Goal: Task Accomplishment & Management: Use online tool/utility

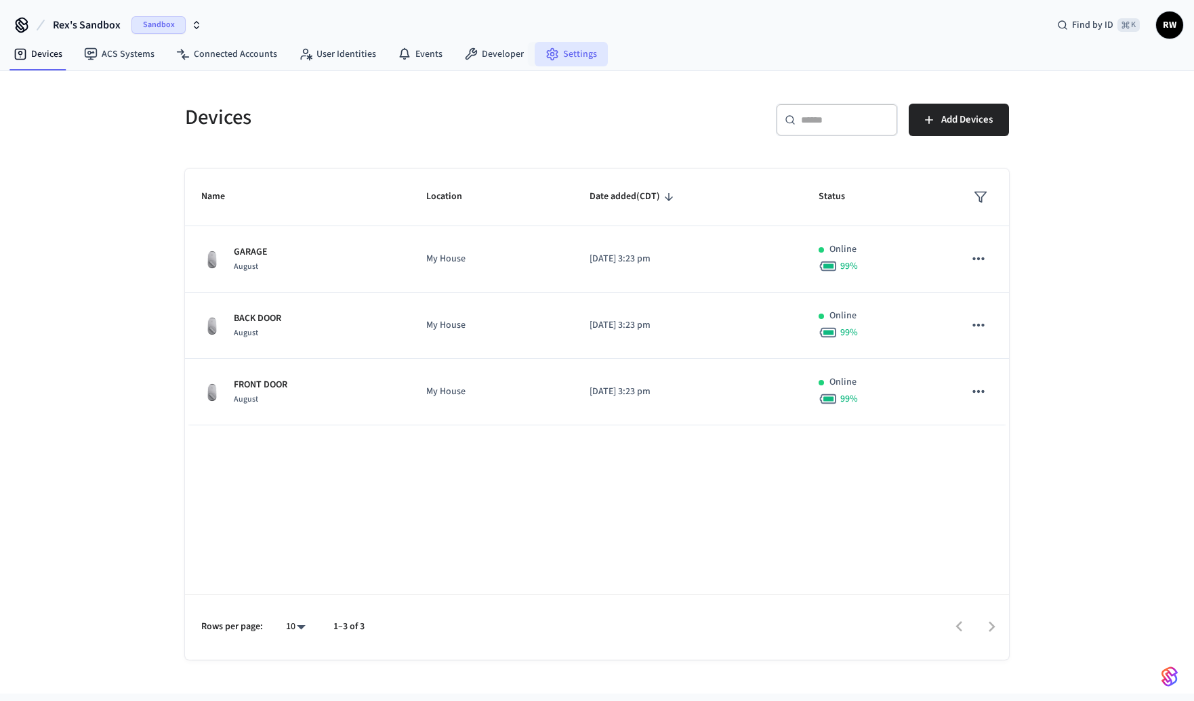
click at [560, 58] on link "Settings" at bounding box center [571, 54] width 73 height 24
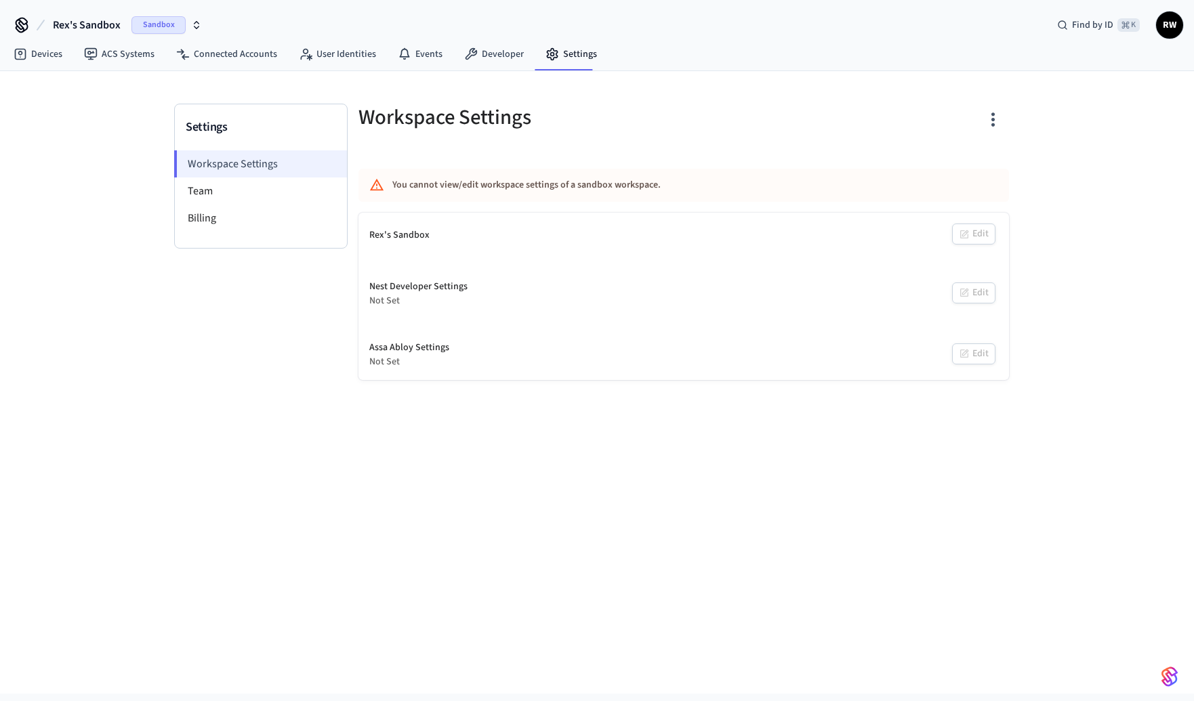
click at [232, 176] on li "Workspace Settings" at bounding box center [260, 163] width 173 height 27
click at [226, 187] on li "Team" at bounding box center [261, 191] width 172 height 27
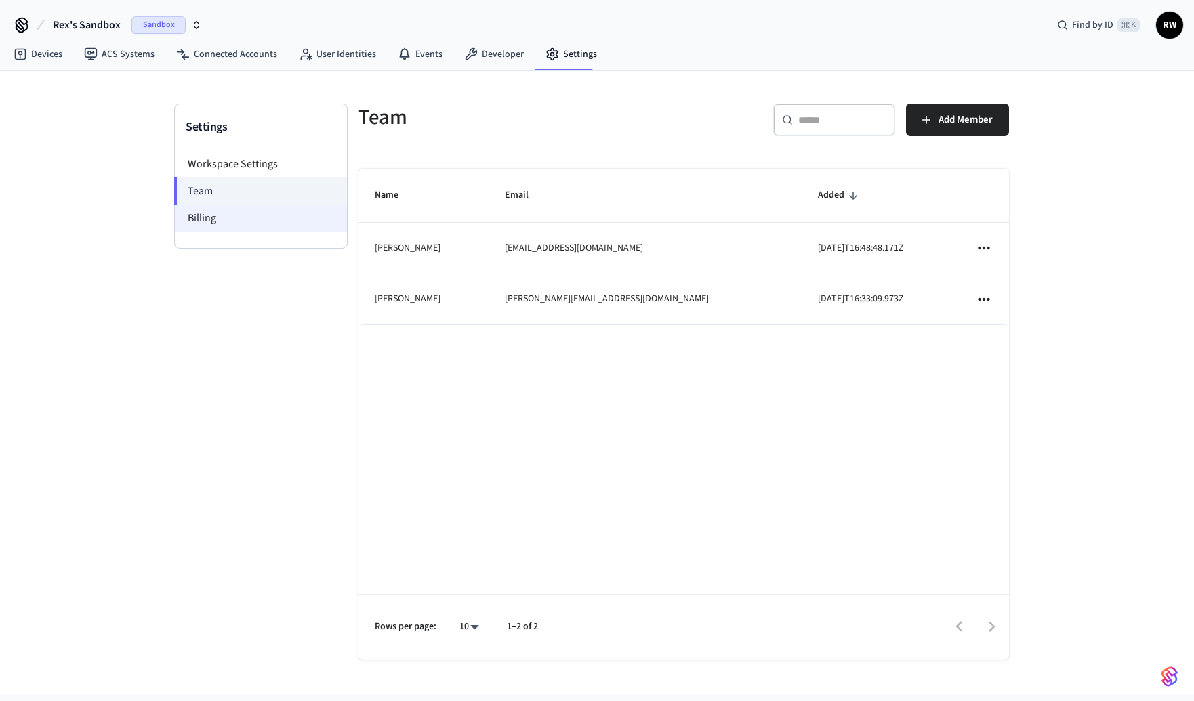
click at [192, 217] on li "Billing" at bounding box center [261, 218] width 172 height 27
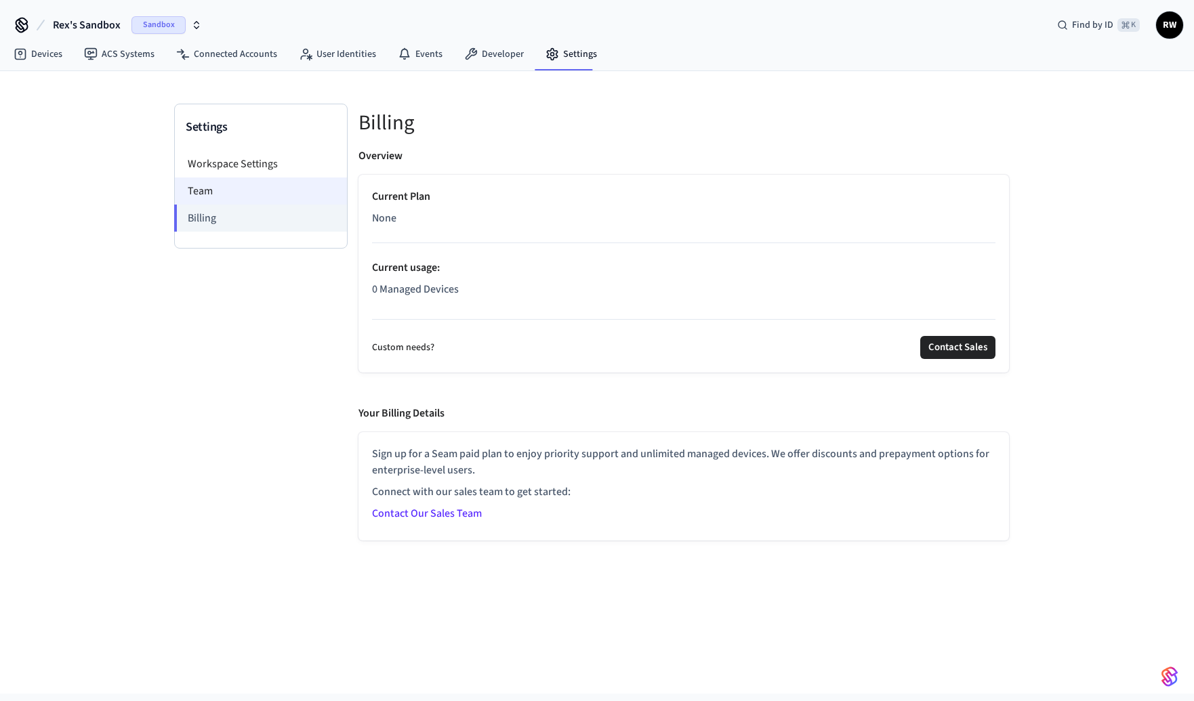
click at [215, 198] on li "Team" at bounding box center [261, 191] width 172 height 27
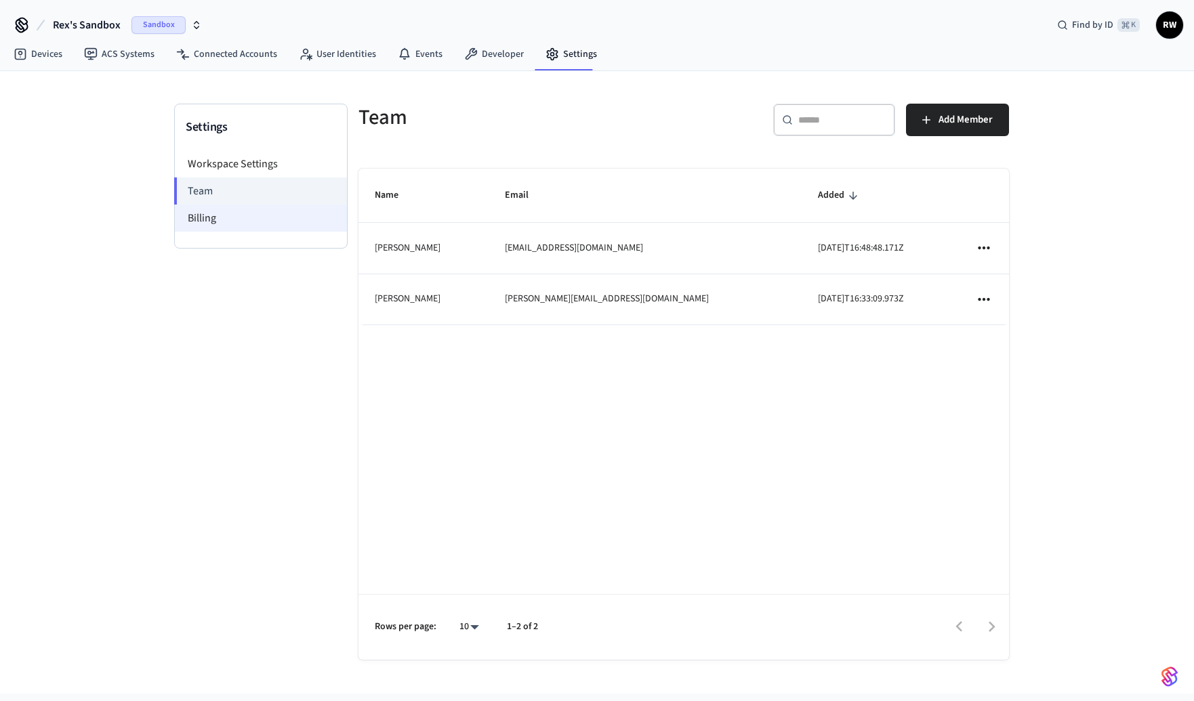
click at [256, 205] on li "Billing" at bounding box center [261, 218] width 172 height 27
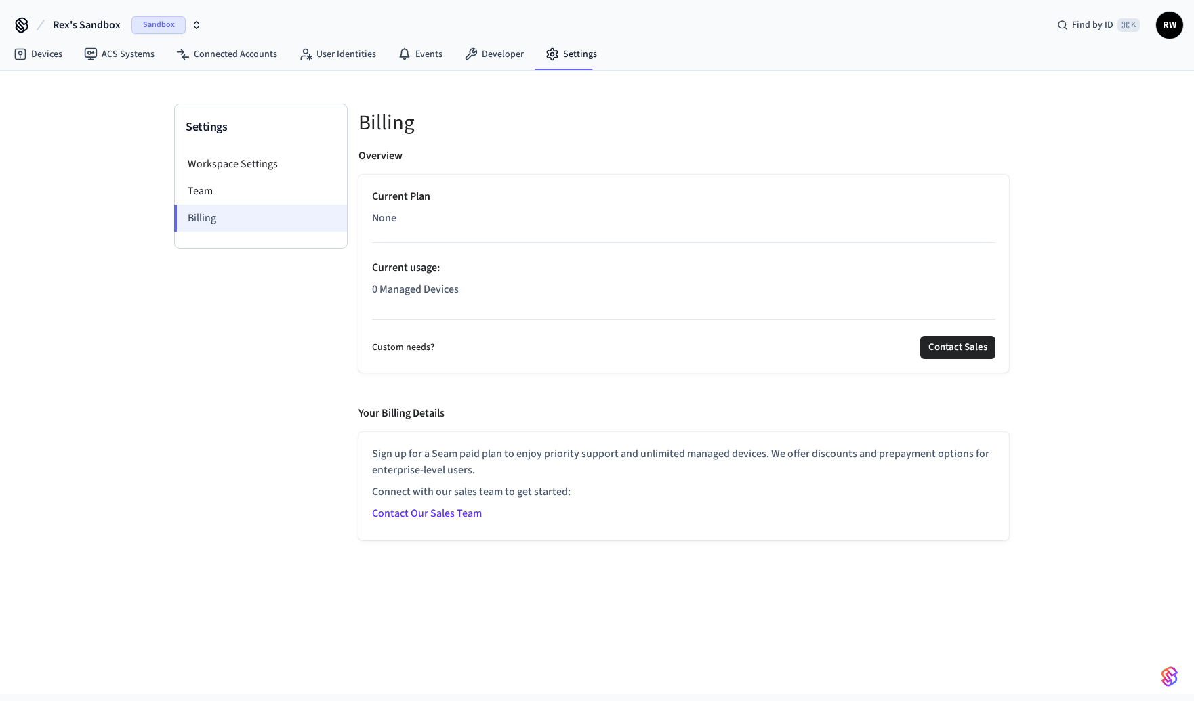
click at [270, 205] on li "Billing" at bounding box center [260, 218] width 173 height 27
click at [269, 189] on li "Team" at bounding box center [261, 191] width 172 height 27
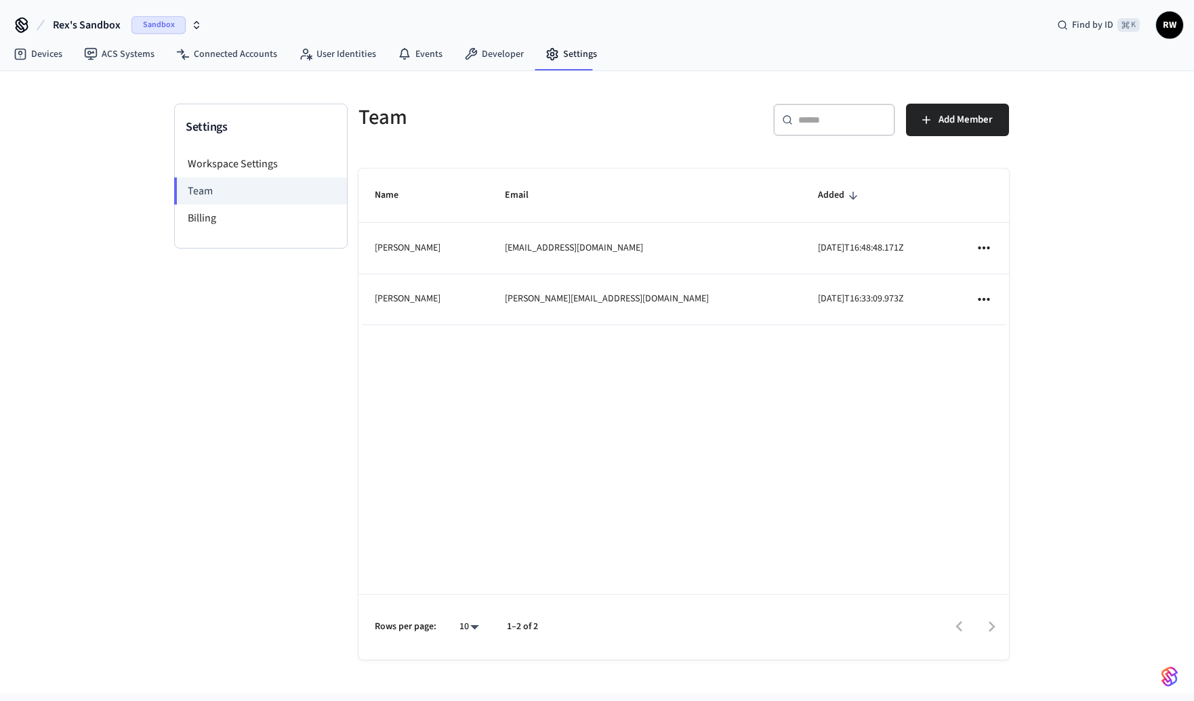
click at [978, 246] on icon "sticky table" at bounding box center [984, 248] width 18 height 18
click at [684, 121] on div at bounding box center [597, 350] width 1194 height 701
click at [1047, 211] on div "Settings Workspace Settings Team Billing Team ​ ​ Add Member Name Email Added […" at bounding box center [597, 382] width 1194 height 623
click at [657, 129] on h5 "Team" at bounding box center [516, 118] width 317 height 28
click at [259, 169] on li "Workspace Settings" at bounding box center [261, 163] width 172 height 27
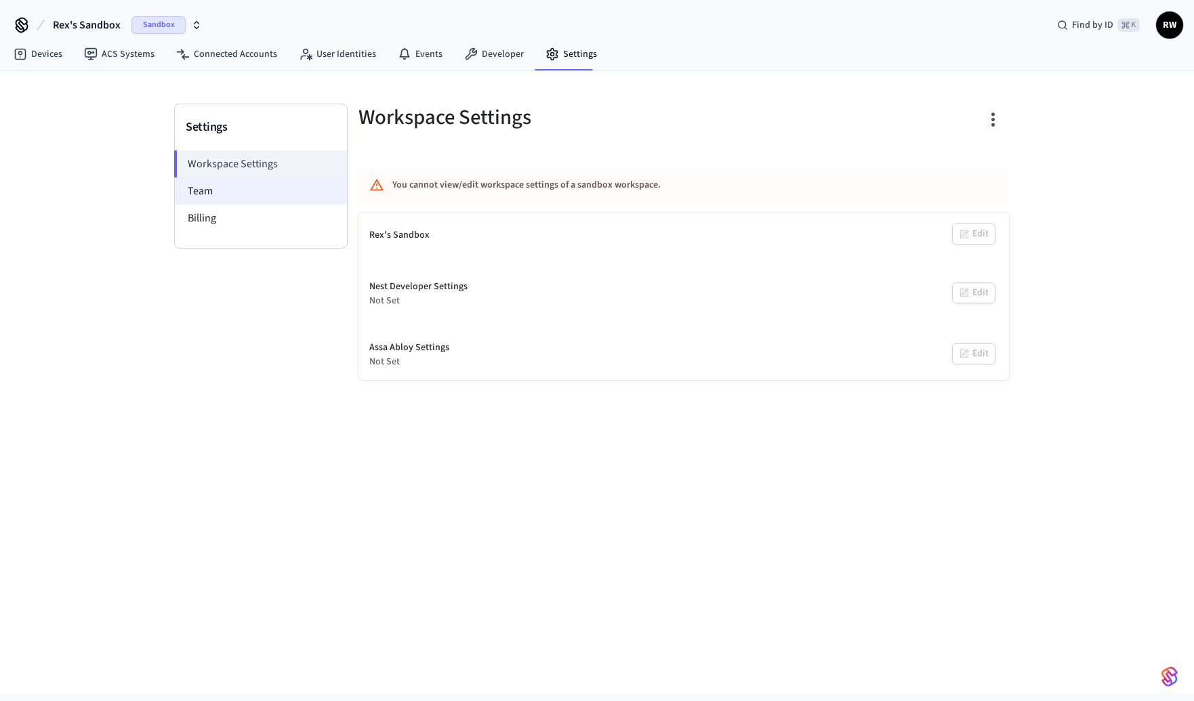
click at [190, 182] on li "Team" at bounding box center [261, 191] width 172 height 27
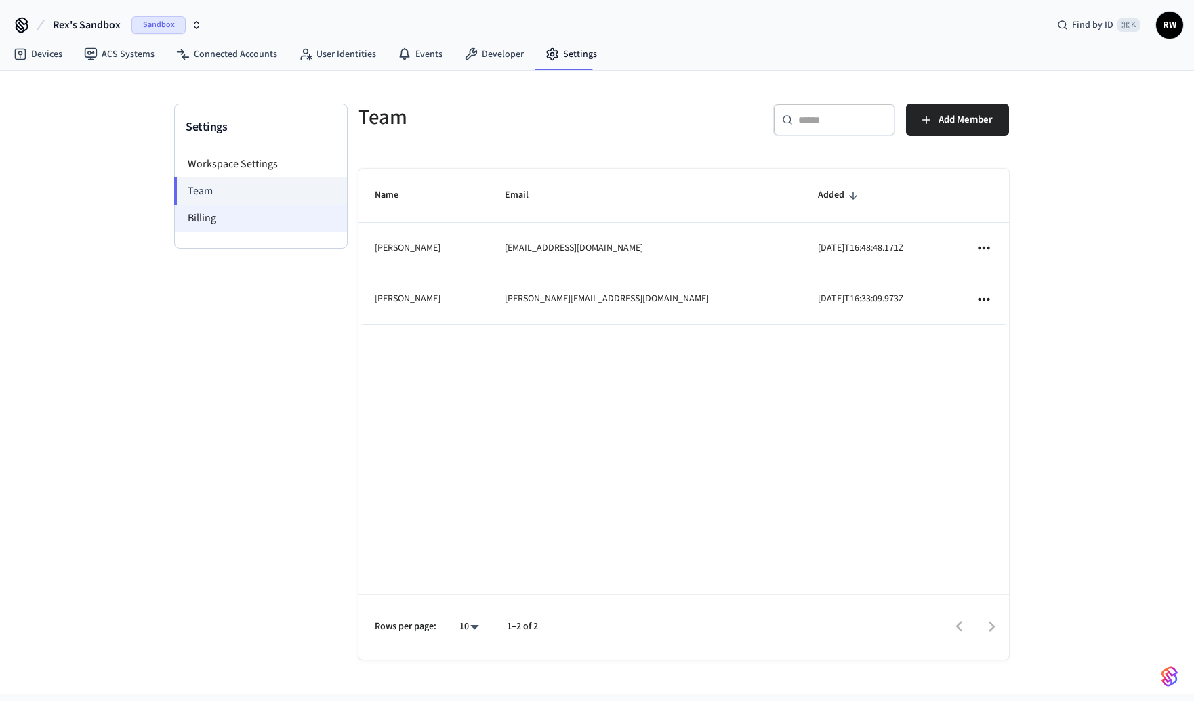
click at [249, 221] on li "Billing" at bounding box center [261, 218] width 172 height 27
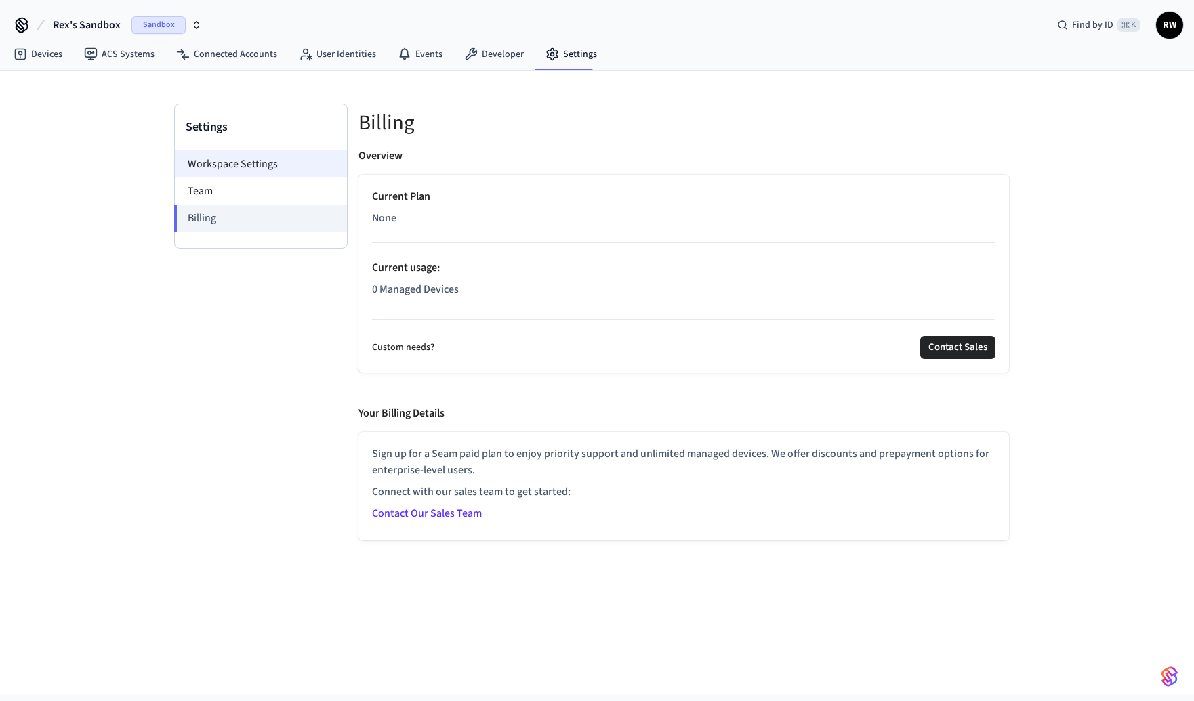
click at [268, 151] on li "Workspace Settings" at bounding box center [261, 163] width 172 height 27
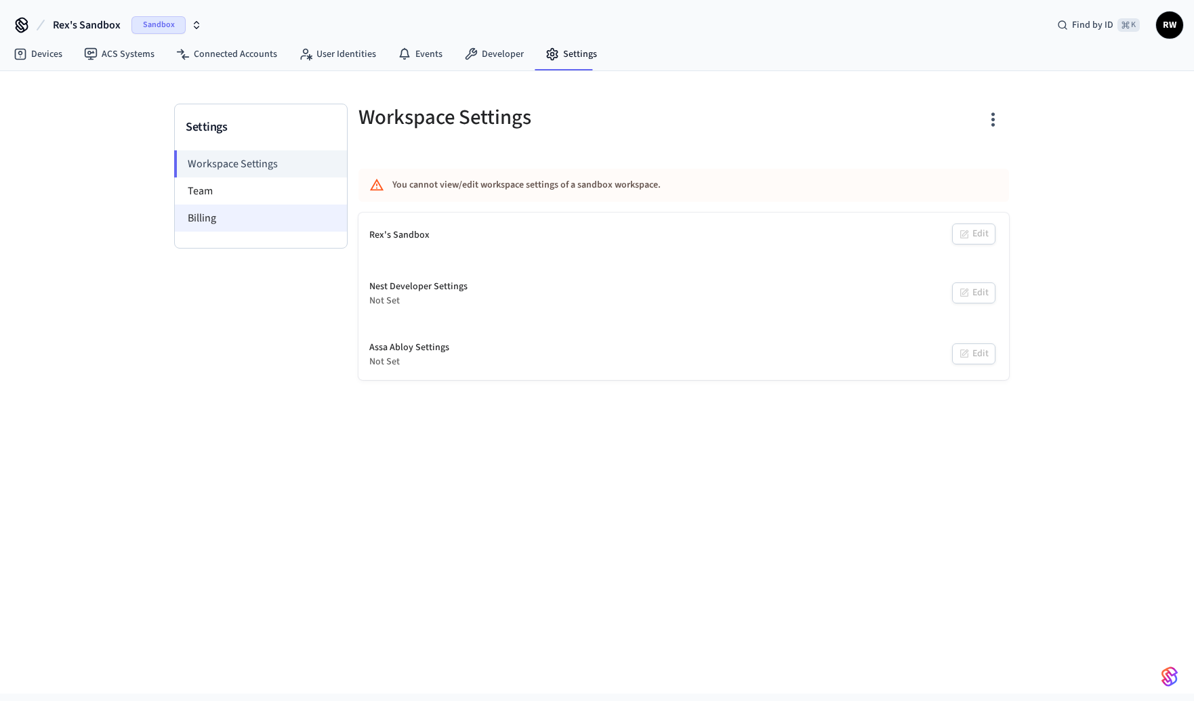
click at [279, 205] on li "Billing" at bounding box center [261, 218] width 172 height 27
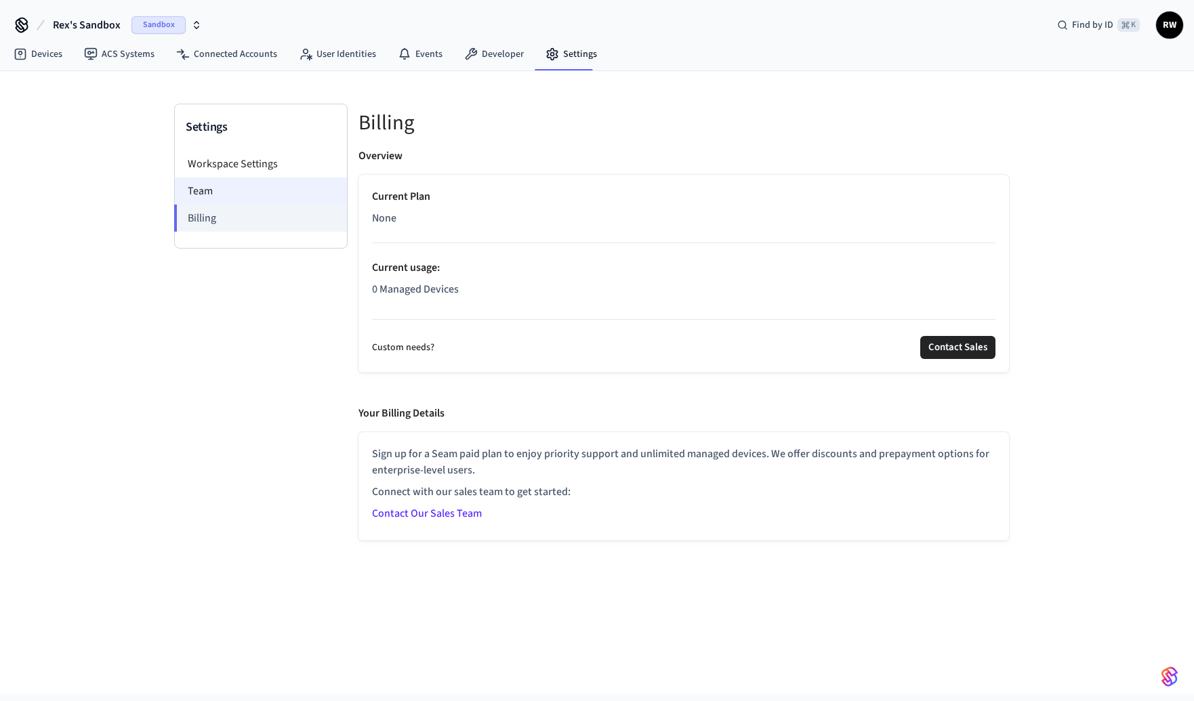
click at [283, 188] on li "Team" at bounding box center [261, 191] width 172 height 27
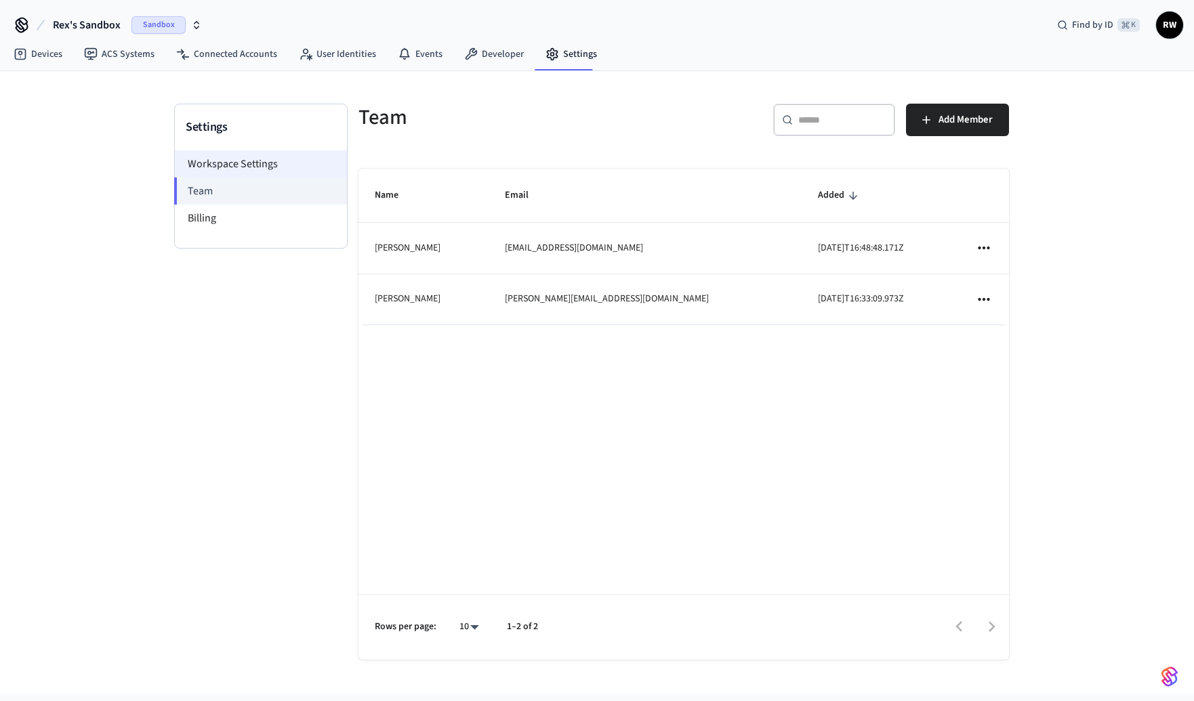
click at [281, 167] on li "Workspace Settings" at bounding box center [261, 163] width 172 height 27
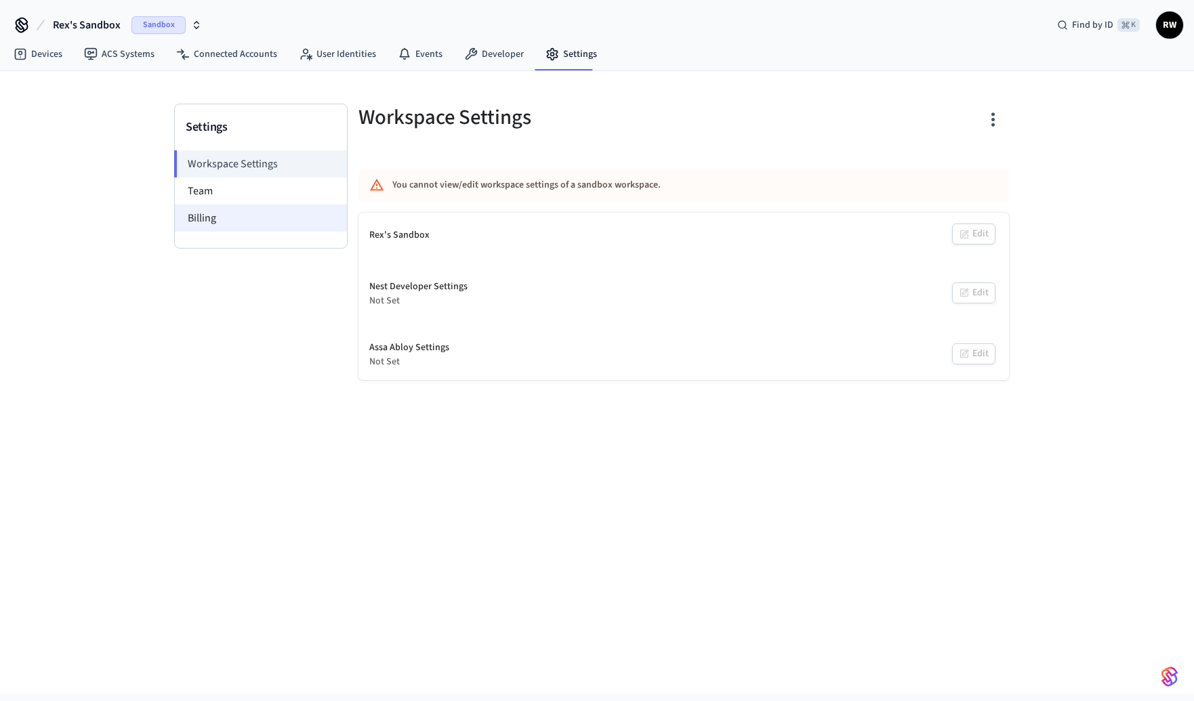
click at [296, 220] on li "Billing" at bounding box center [261, 218] width 172 height 27
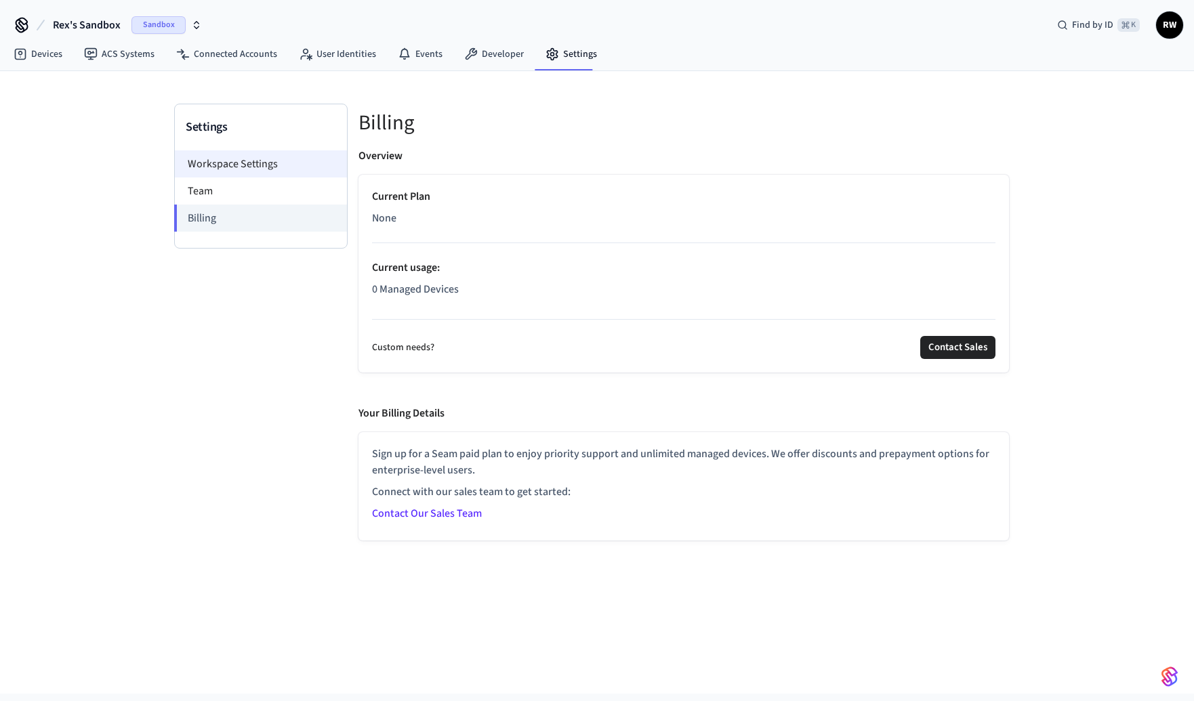
click at [286, 150] on li "Workspace Settings" at bounding box center [261, 163] width 172 height 27
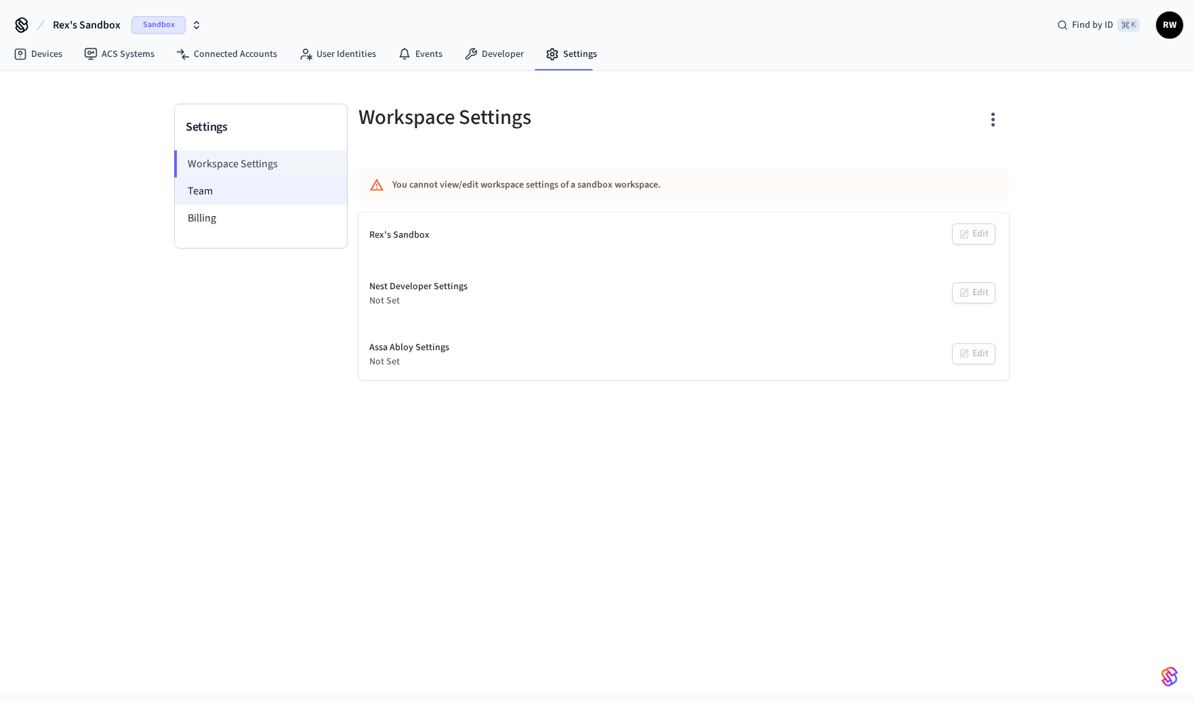
click at [260, 199] on li "Team" at bounding box center [261, 191] width 172 height 27
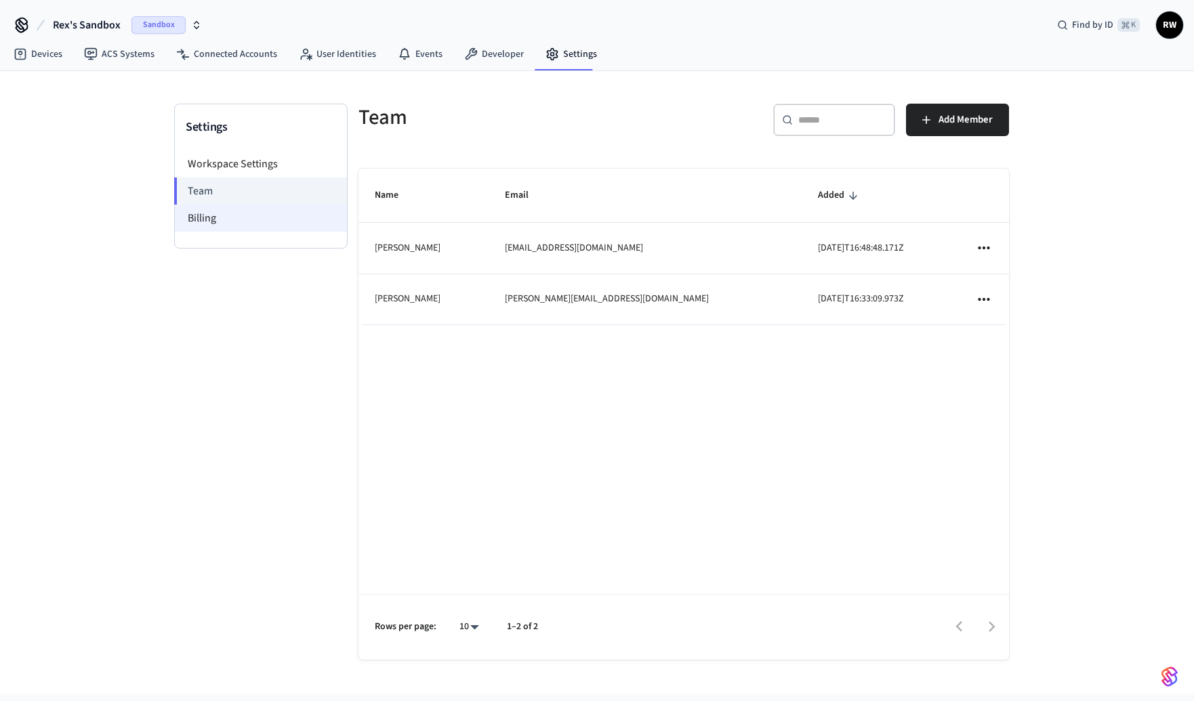
click at [272, 216] on li "Billing" at bounding box center [261, 218] width 172 height 27
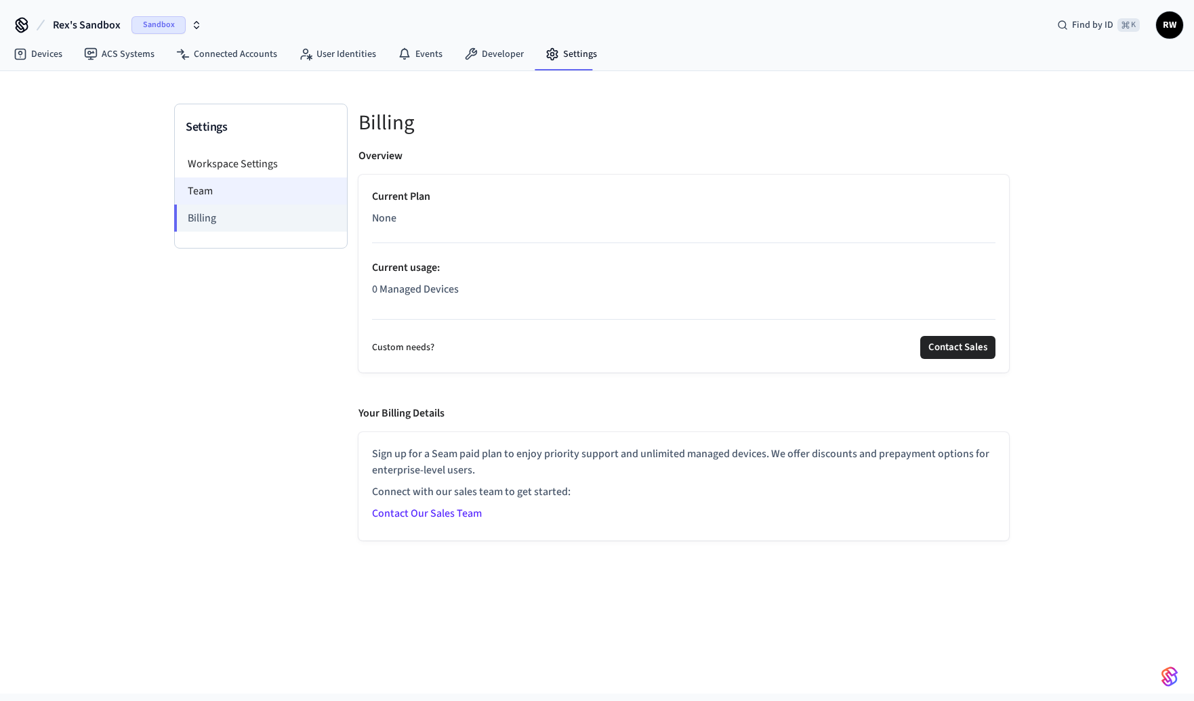
click at [281, 184] on li "Team" at bounding box center [261, 191] width 172 height 27
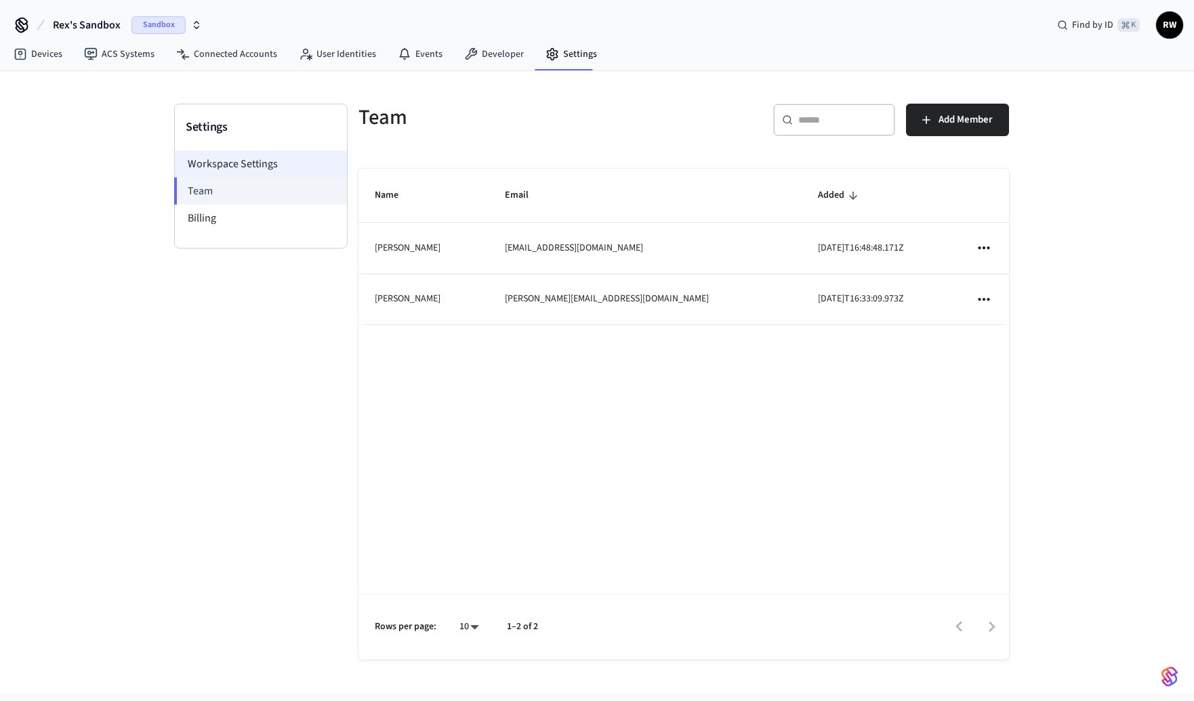
click at [296, 165] on li "Workspace Settings" at bounding box center [261, 163] width 172 height 27
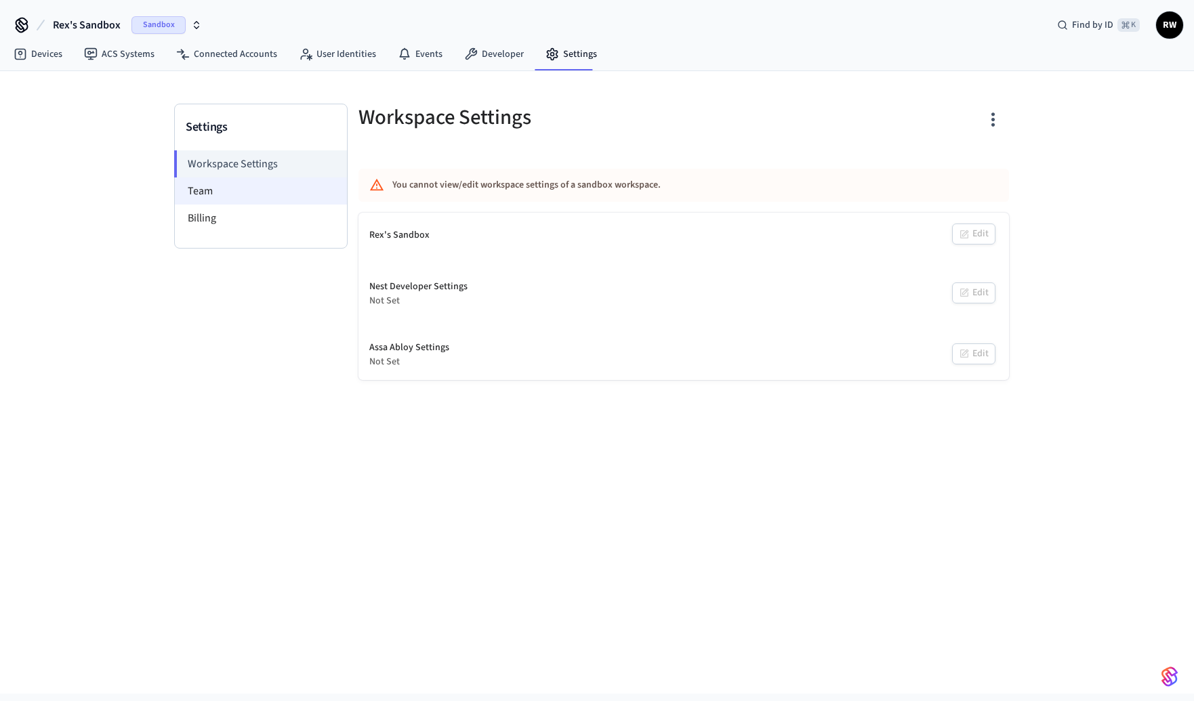
click at [292, 190] on li "Team" at bounding box center [261, 191] width 172 height 27
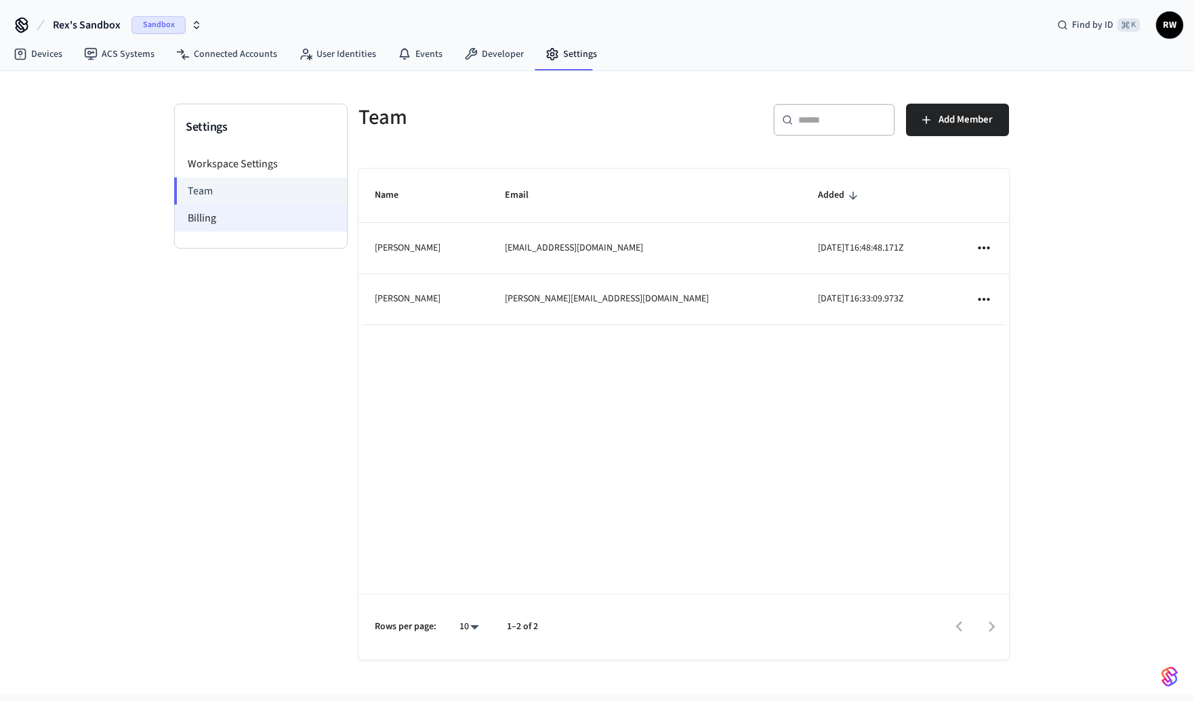
click at [270, 211] on li "Billing" at bounding box center [261, 218] width 172 height 27
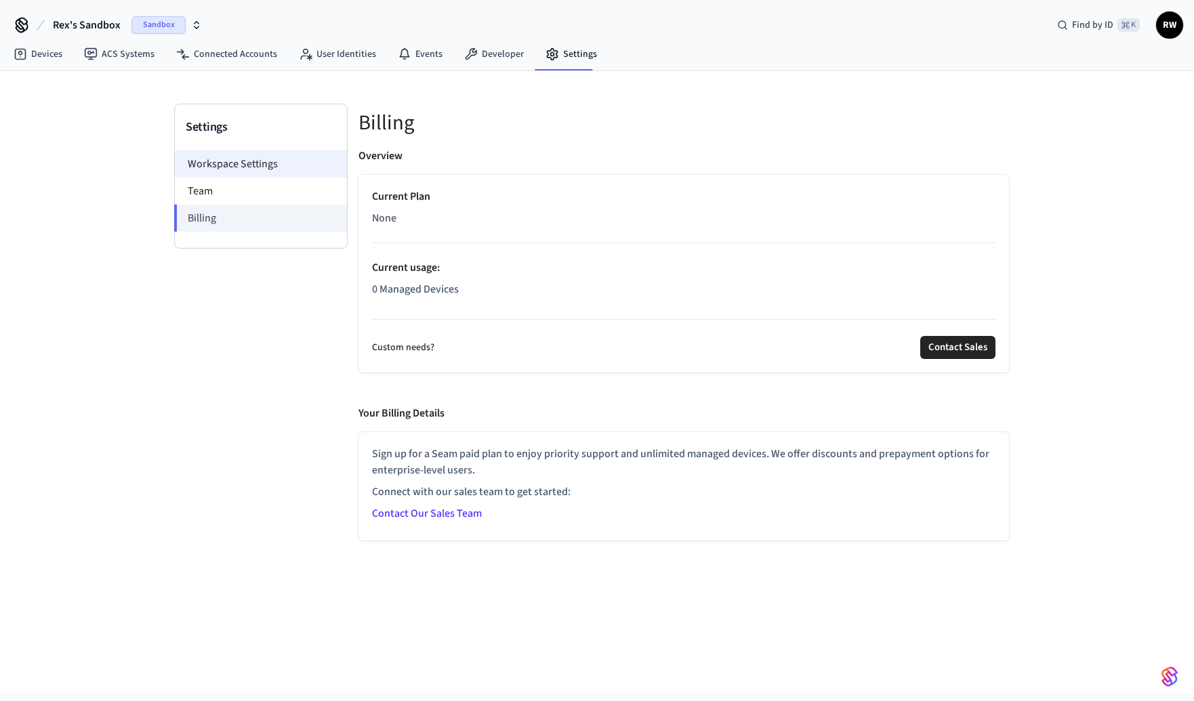
click at [291, 173] on li "Workspace Settings" at bounding box center [261, 163] width 172 height 27
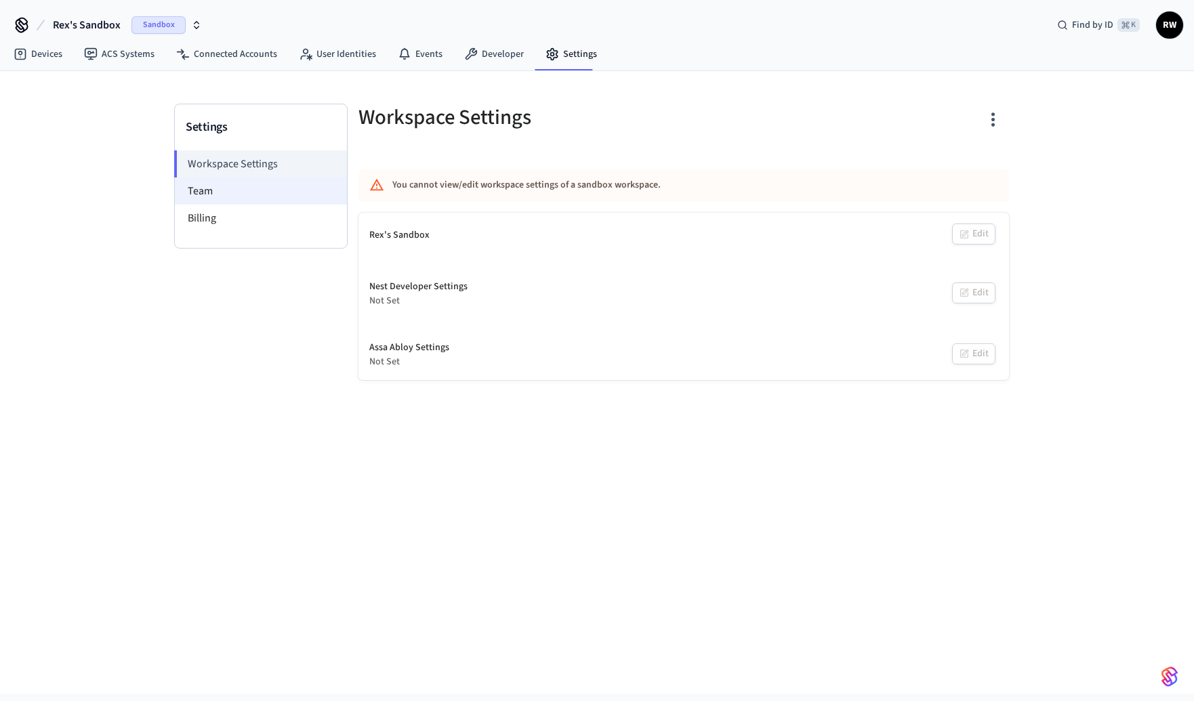
click at [285, 192] on li "Team" at bounding box center [261, 191] width 172 height 27
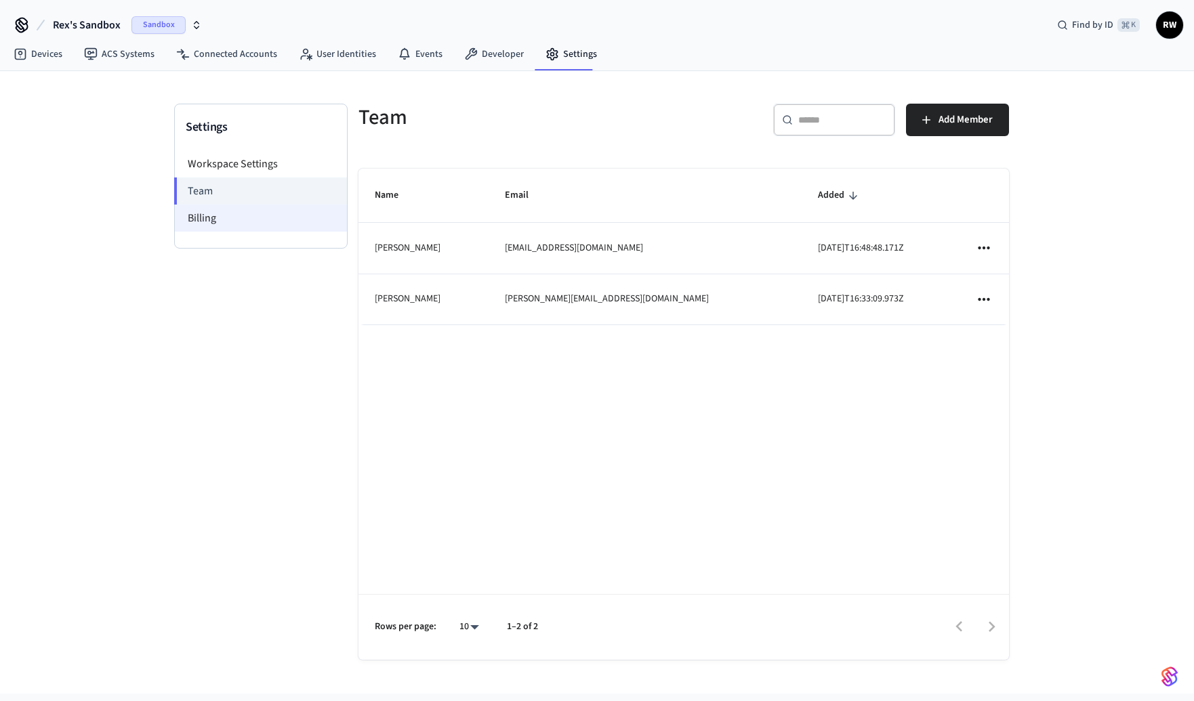
click at [275, 219] on li "Billing" at bounding box center [261, 218] width 172 height 27
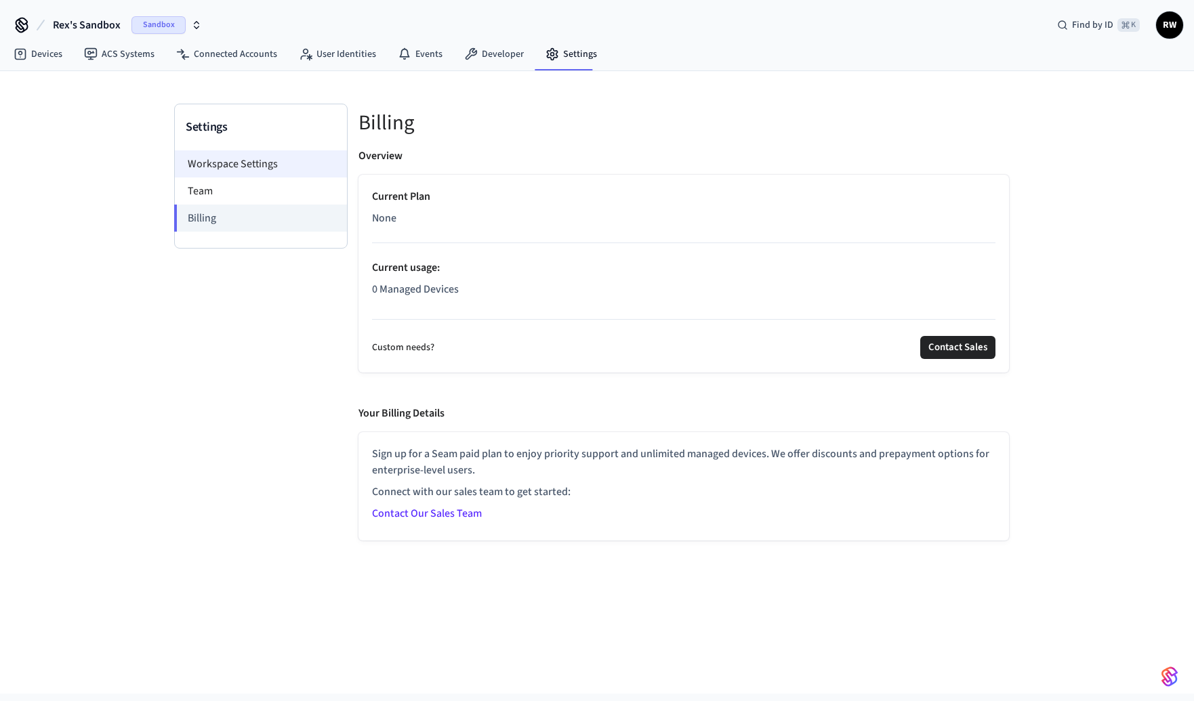
click at [290, 157] on li "Workspace Settings" at bounding box center [261, 163] width 172 height 27
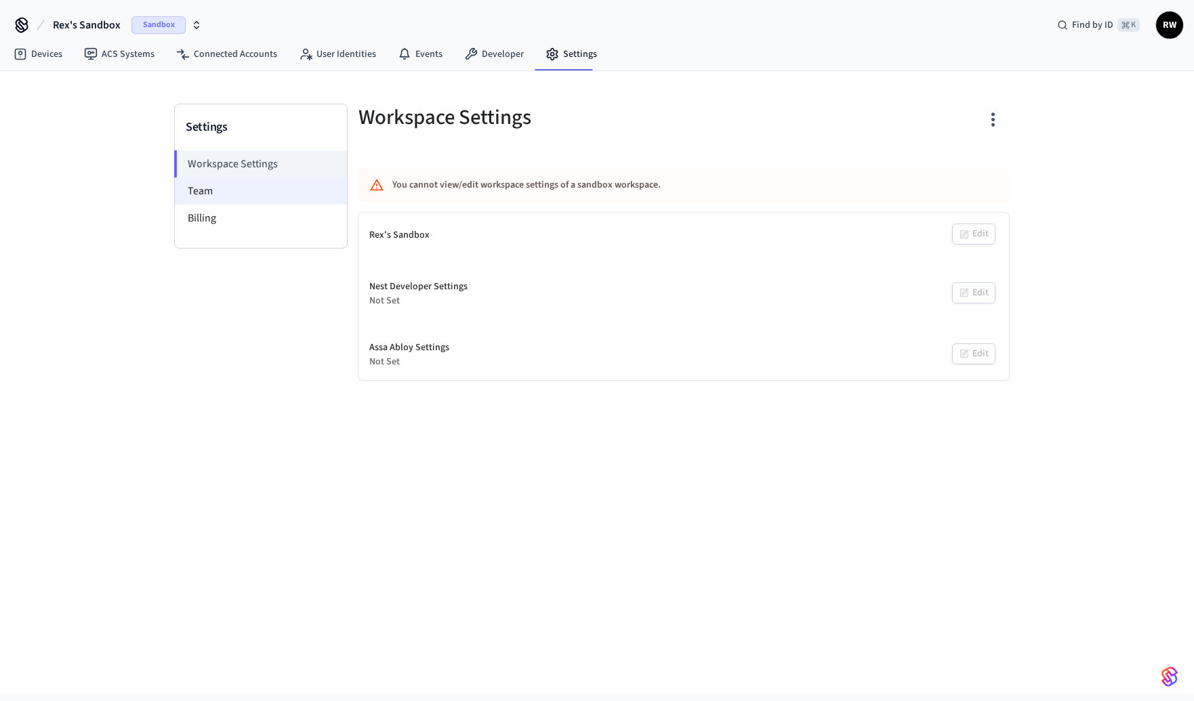
click at [297, 194] on li "Team" at bounding box center [261, 191] width 172 height 27
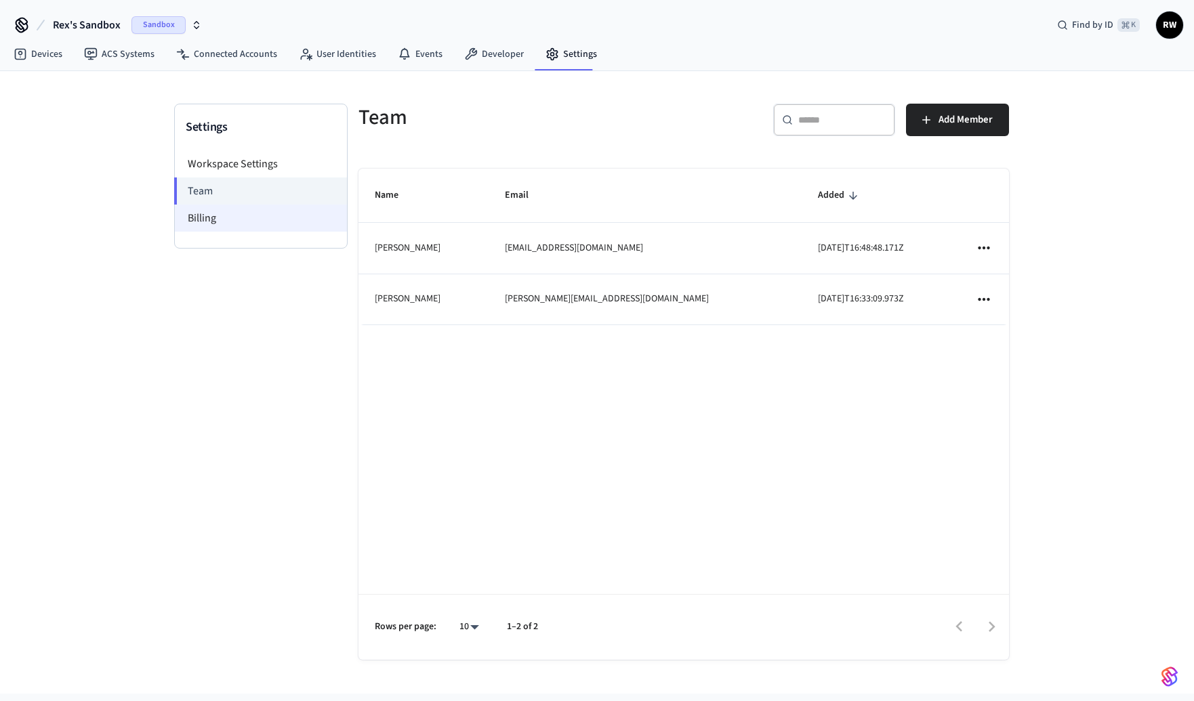
click at [267, 211] on li "Billing" at bounding box center [261, 218] width 172 height 27
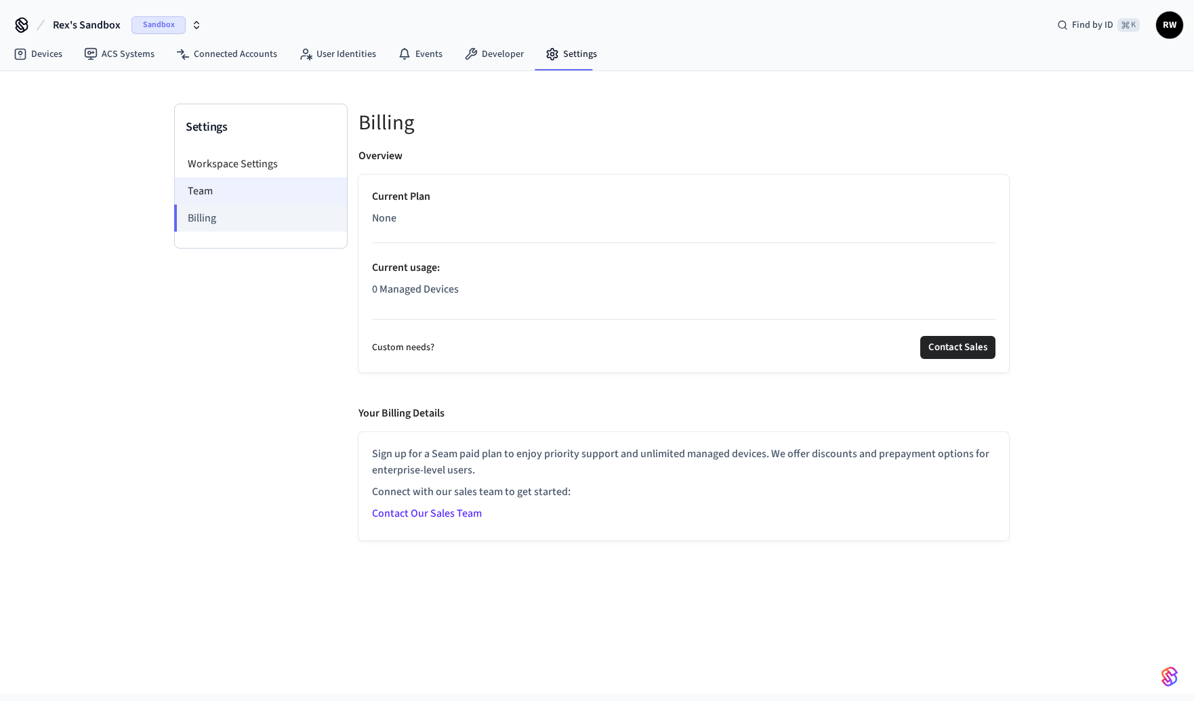
click at [252, 178] on li "Team" at bounding box center [261, 191] width 172 height 27
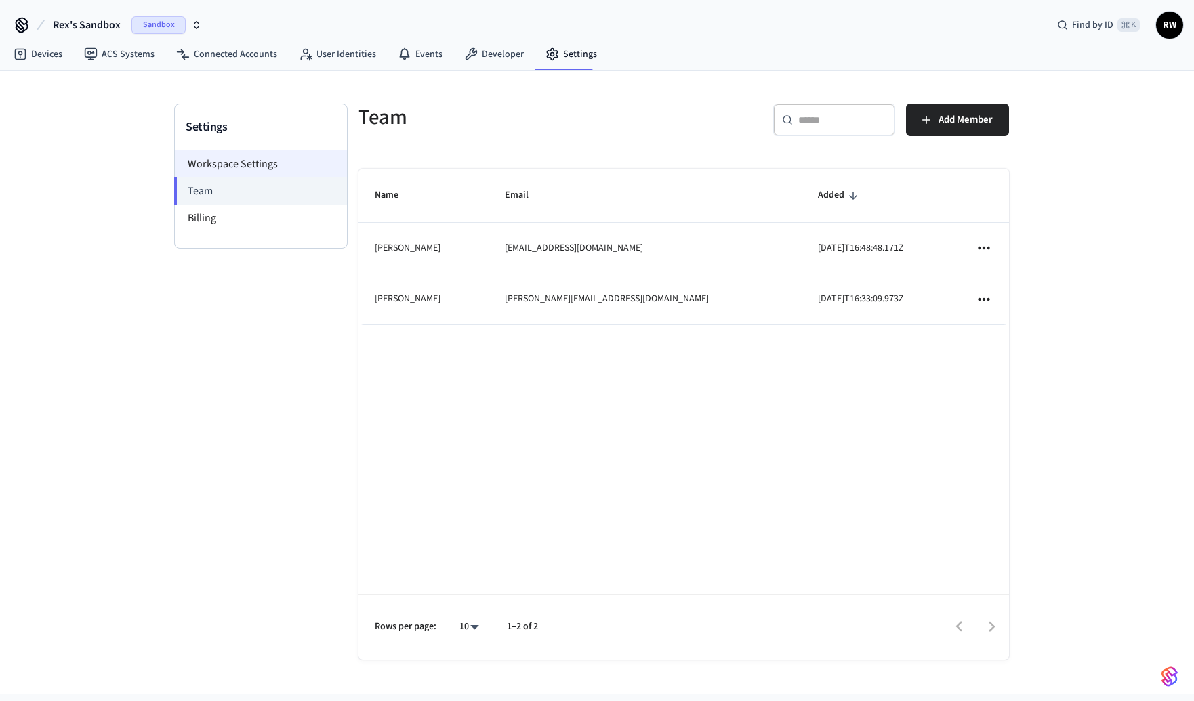
click at [265, 165] on li "Workspace Settings" at bounding box center [261, 163] width 172 height 27
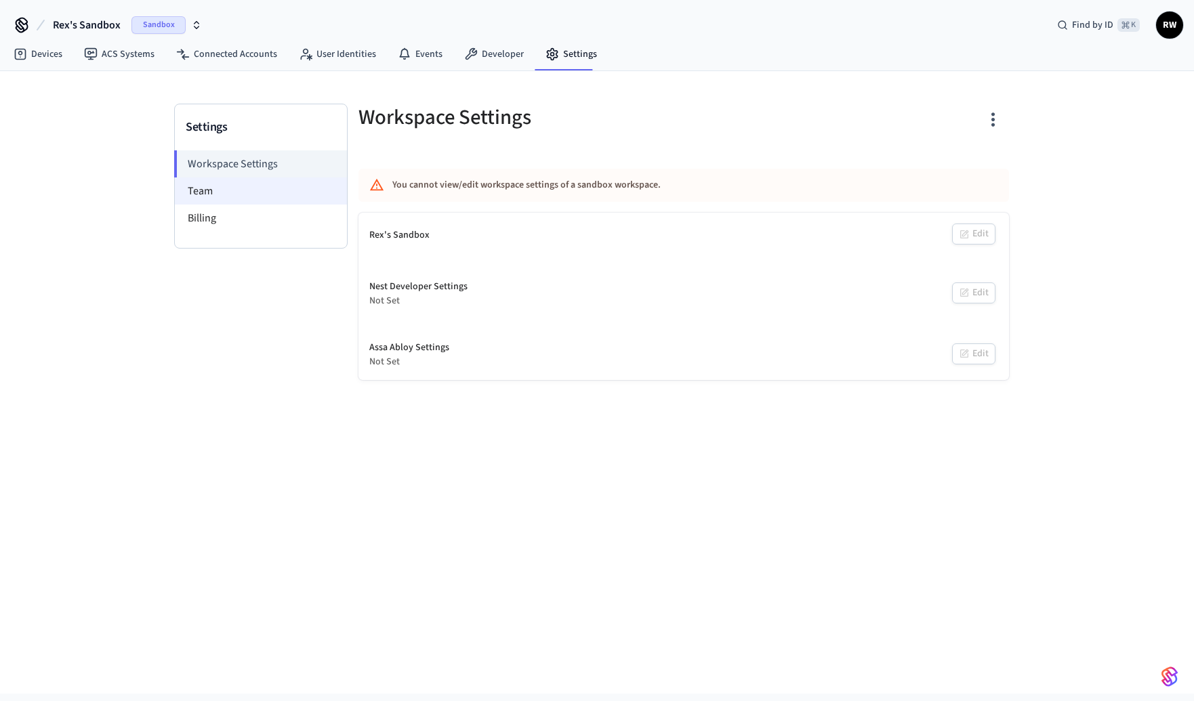
click at [249, 194] on li "Team" at bounding box center [261, 191] width 172 height 27
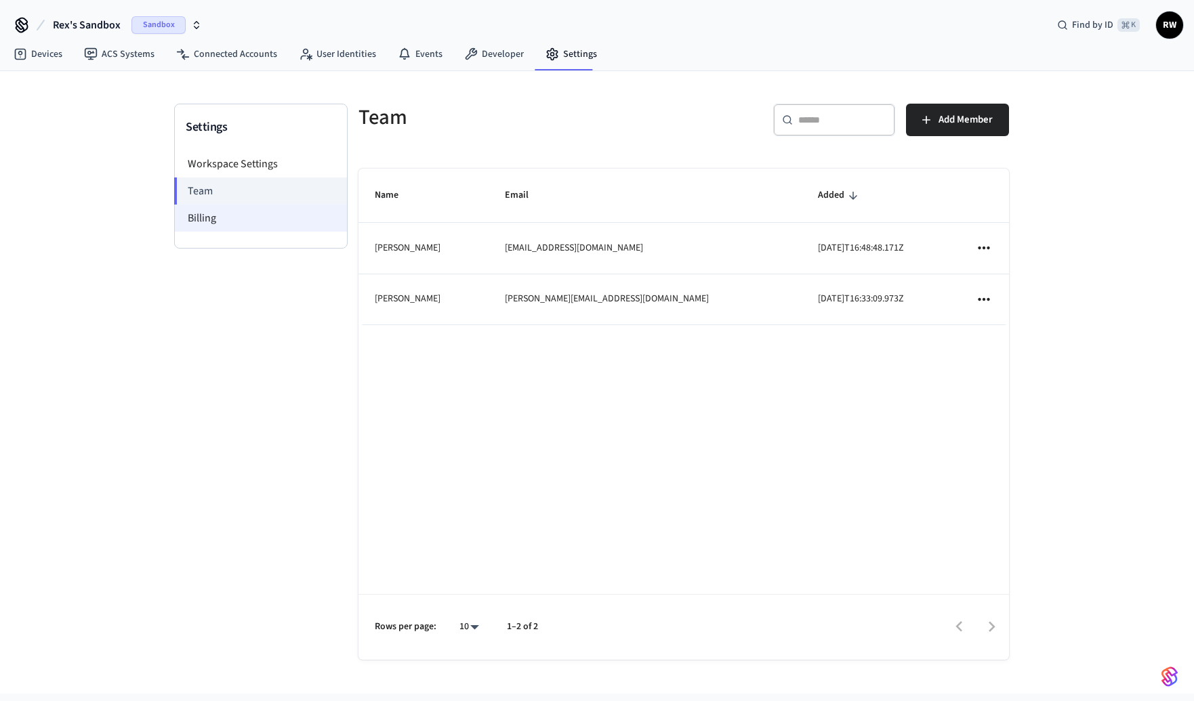
click at [264, 224] on li "Billing" at bounding box center [261, 218] width 172 height 27
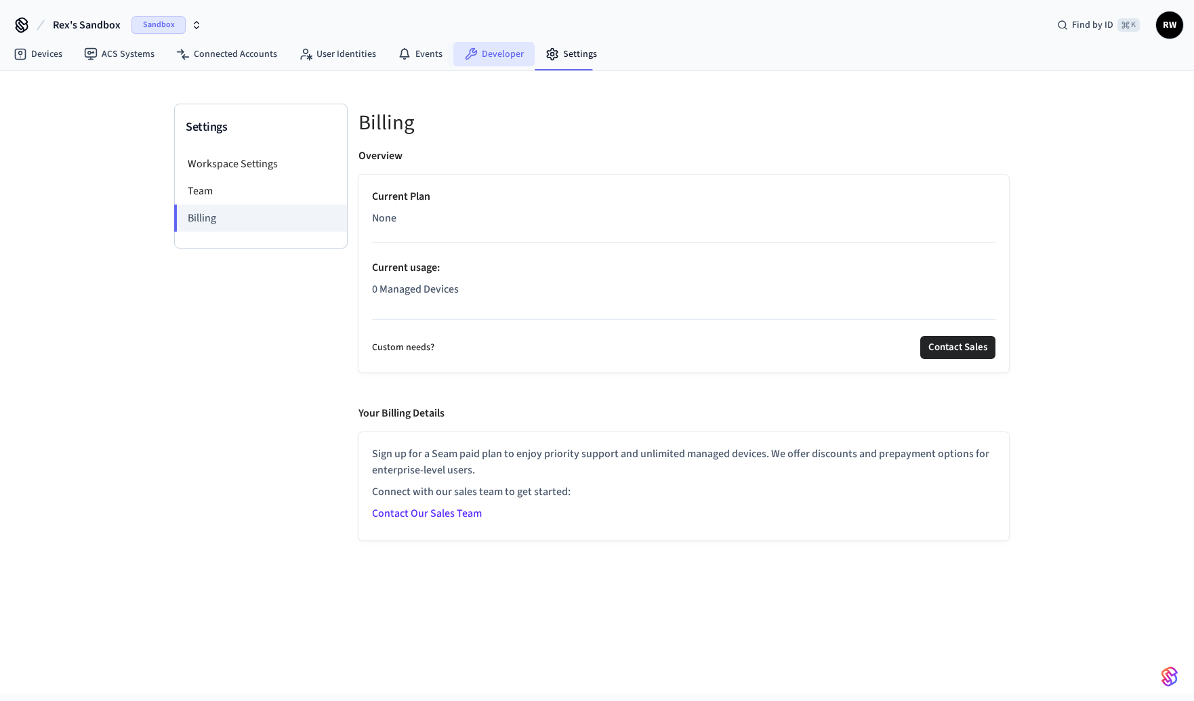
click at [491, 53] on link "Developer" at bounding box center [493, 54] width 81 height 24
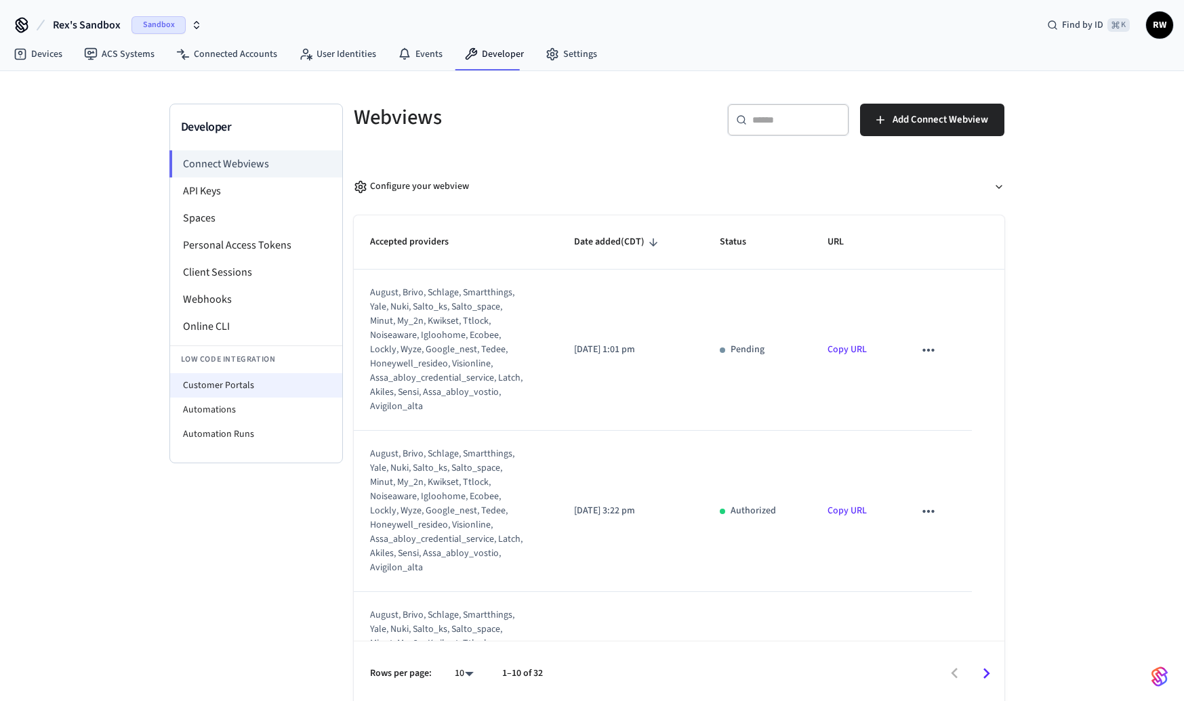
click at [269, 392] on li "Customer Portals" at bounding box center [256, 385] width 172 height 24
select select "**********"
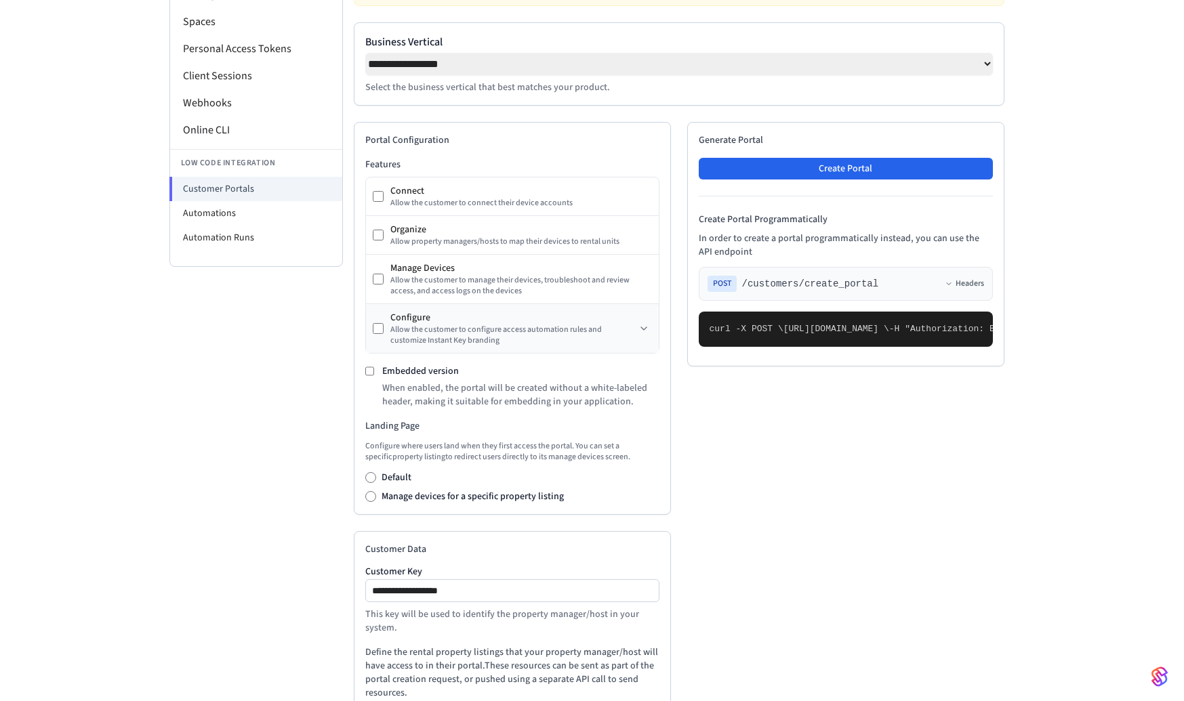
scroll to position [195, 0]
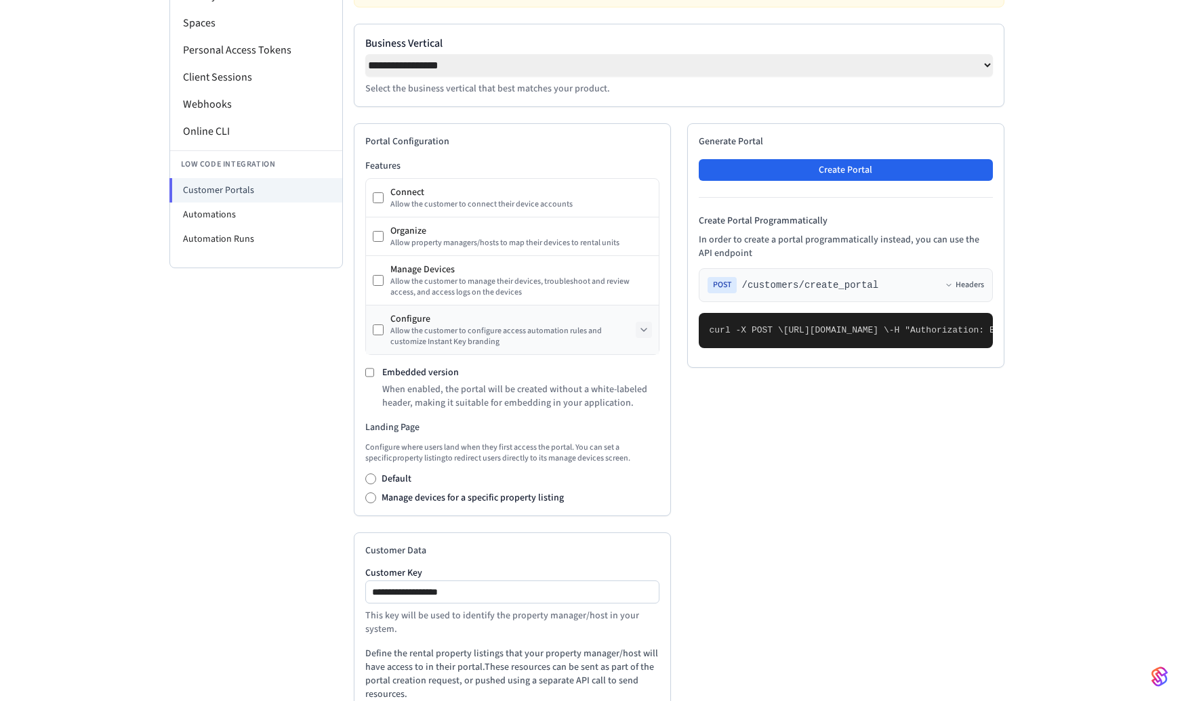
click at [646, 335] on icon at bounding box center [643, 330] width 11 height 11
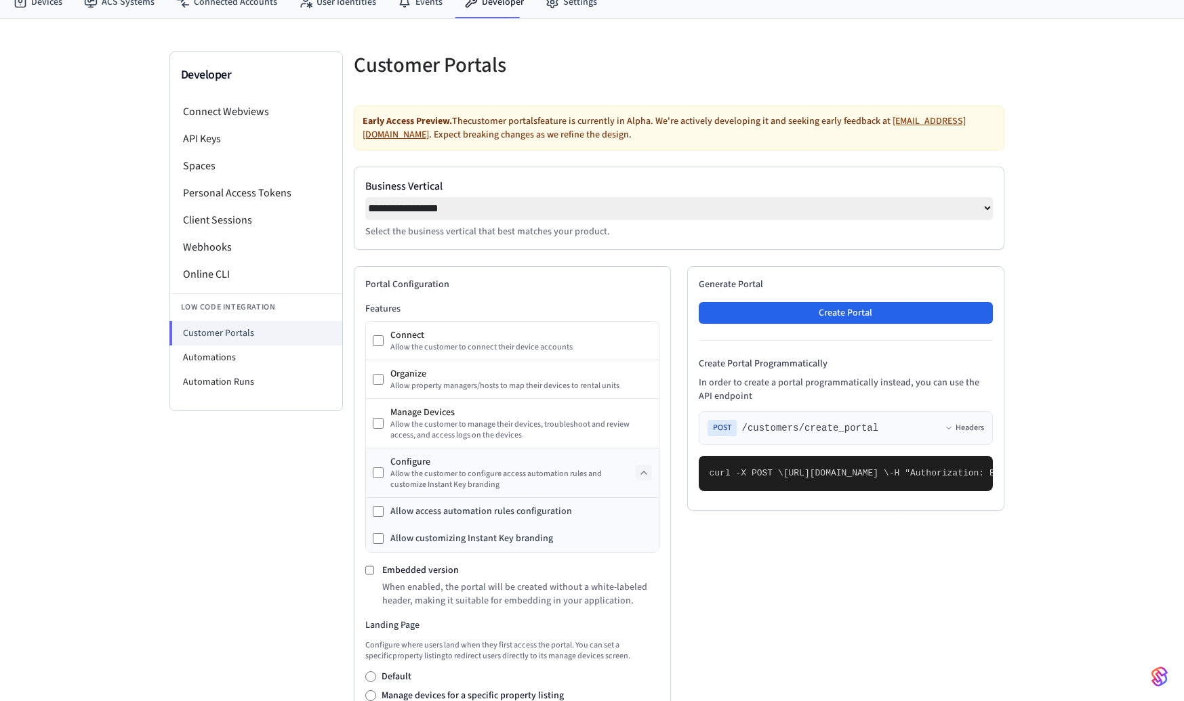
scroll to position [43, 0]
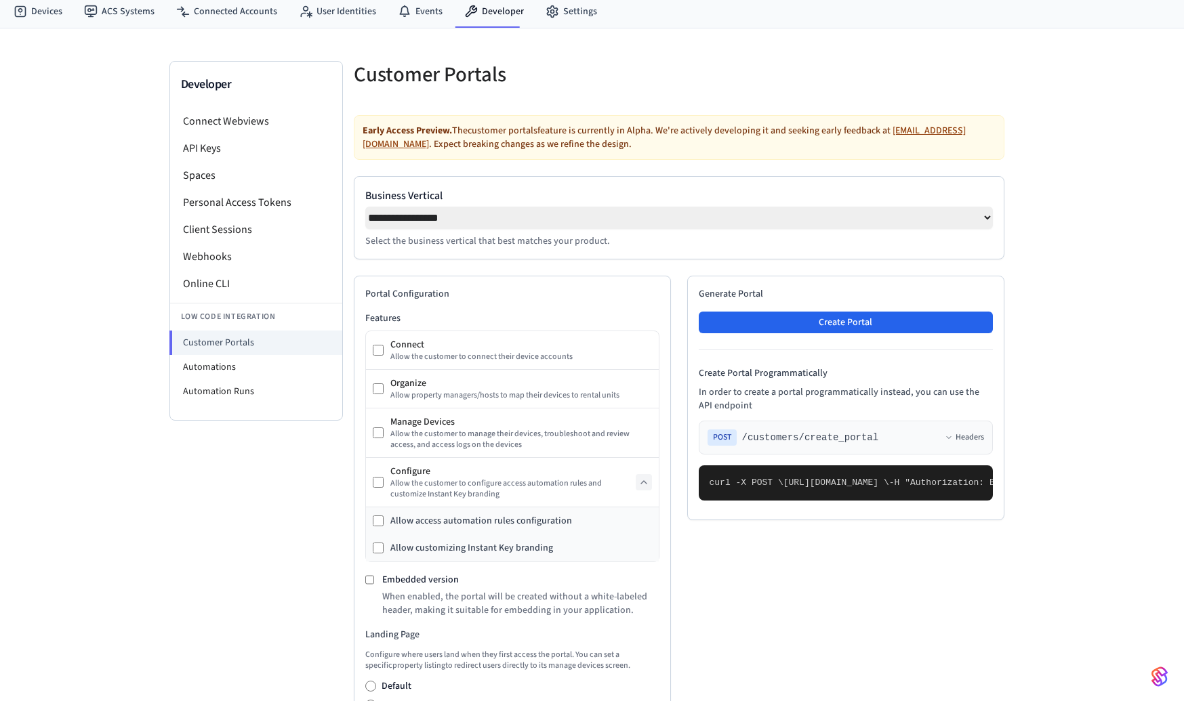
click at [991, 222] on select "**********" at bounding box center [678, 218] width 627 height 22
click at [365, 207] on select "**********" at bounding box center [678, 218] width 627 height 22
click at [1081, 227] on div "**********" at bounding box center [592, 561] width 1184 height 1066
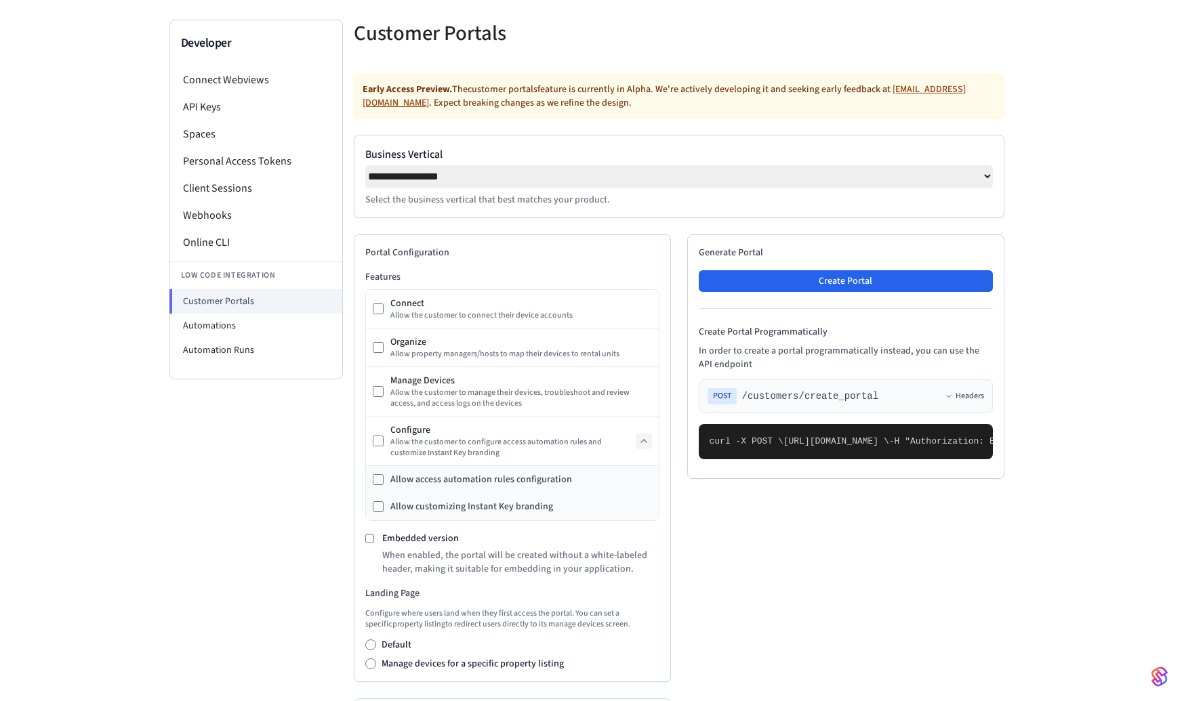
scroll to position [0, 0]
